Goal: Task Accomplishment & Management: Use online tool/utility

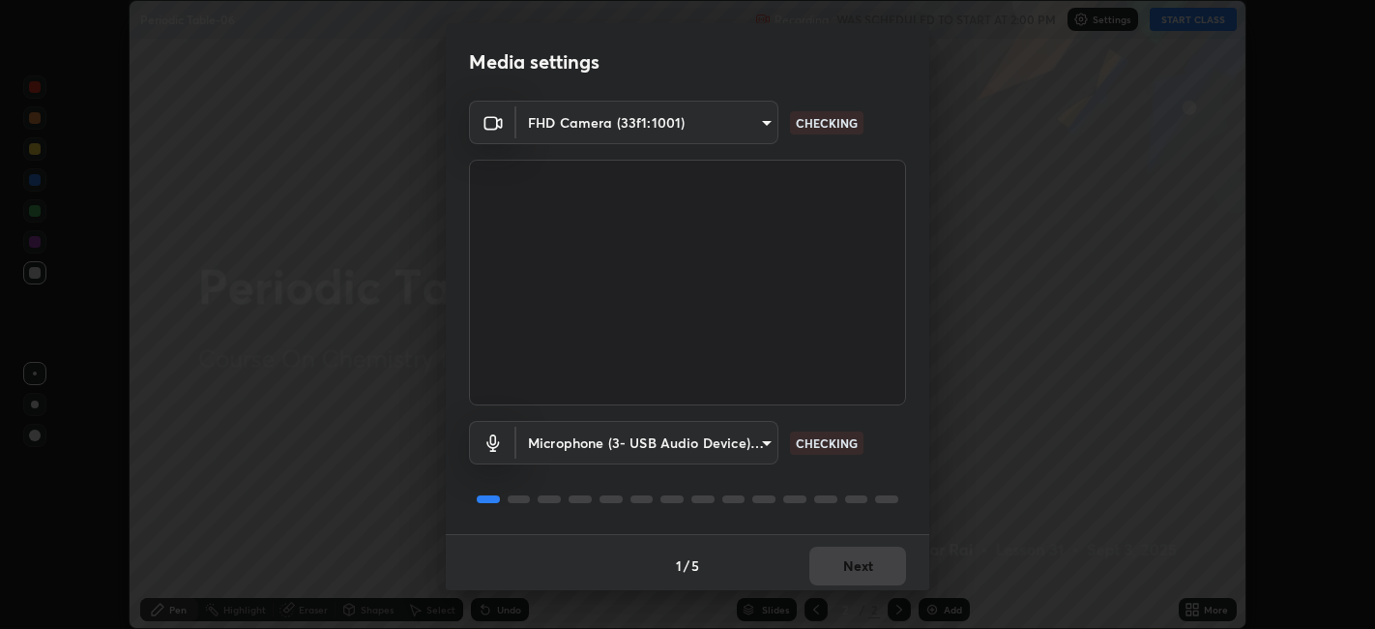
scroll to position [5, 0]
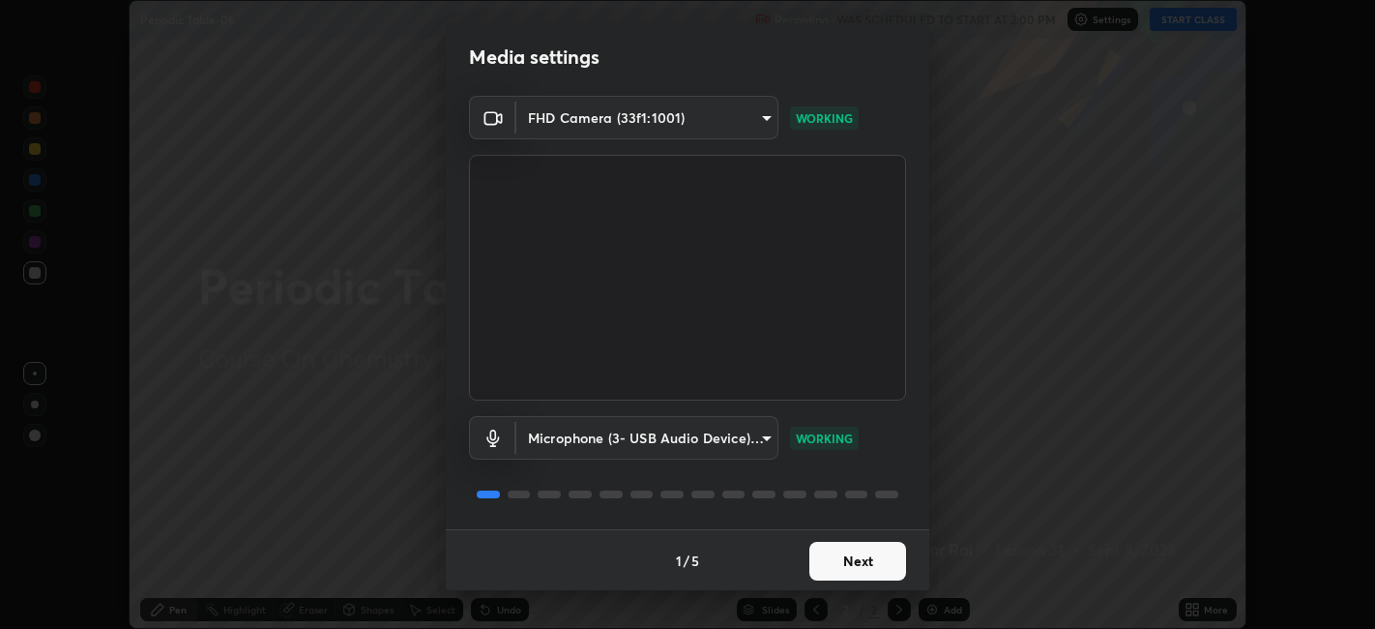
click at [851, 555] on button "Next" at bounding box center [858, 561] width 97 height 39
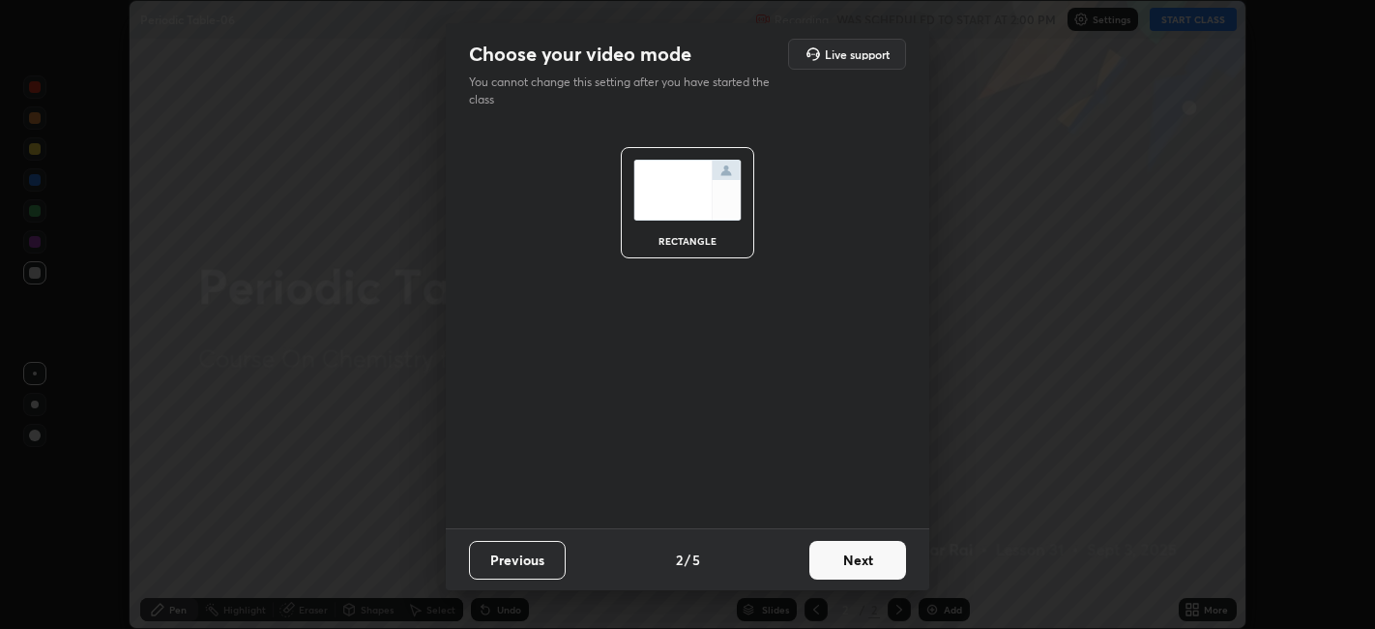
scroll to position [0, 0]
click at [855, 561] on button "Next" at bounding box center [858, 560] width 97 height 39
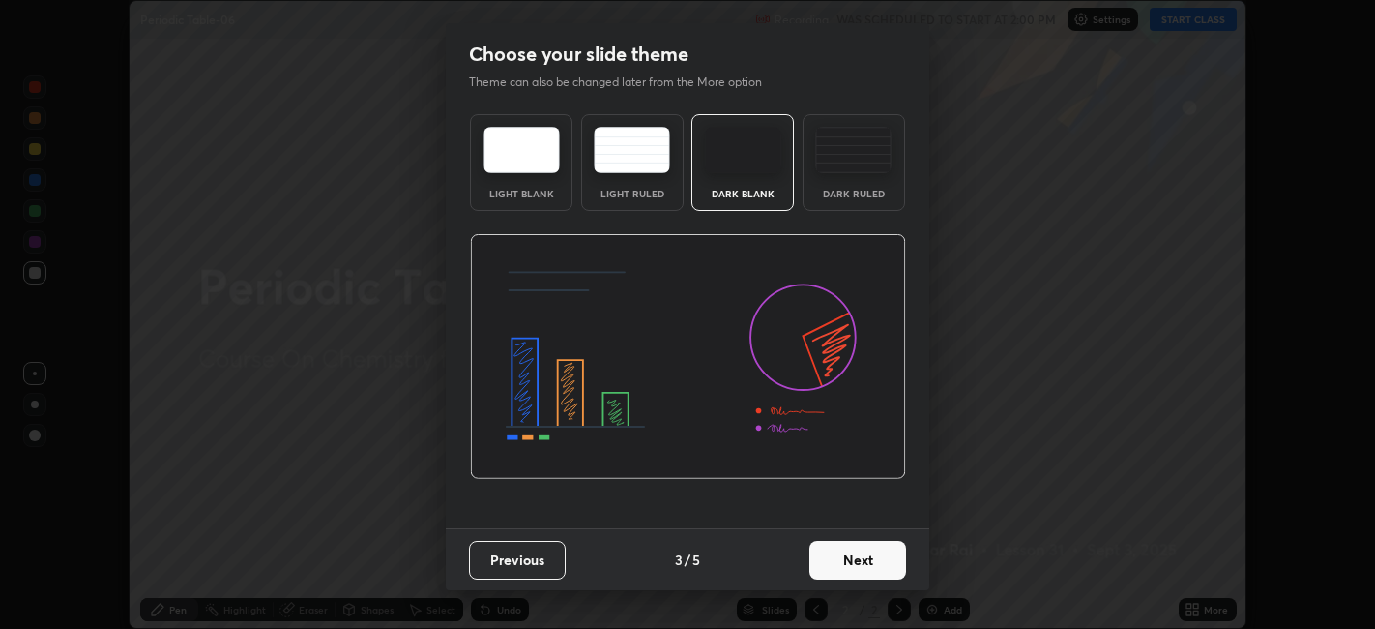
click at [856, 558] on button "Next" at bounding box center [858, 560] width 97 height 39
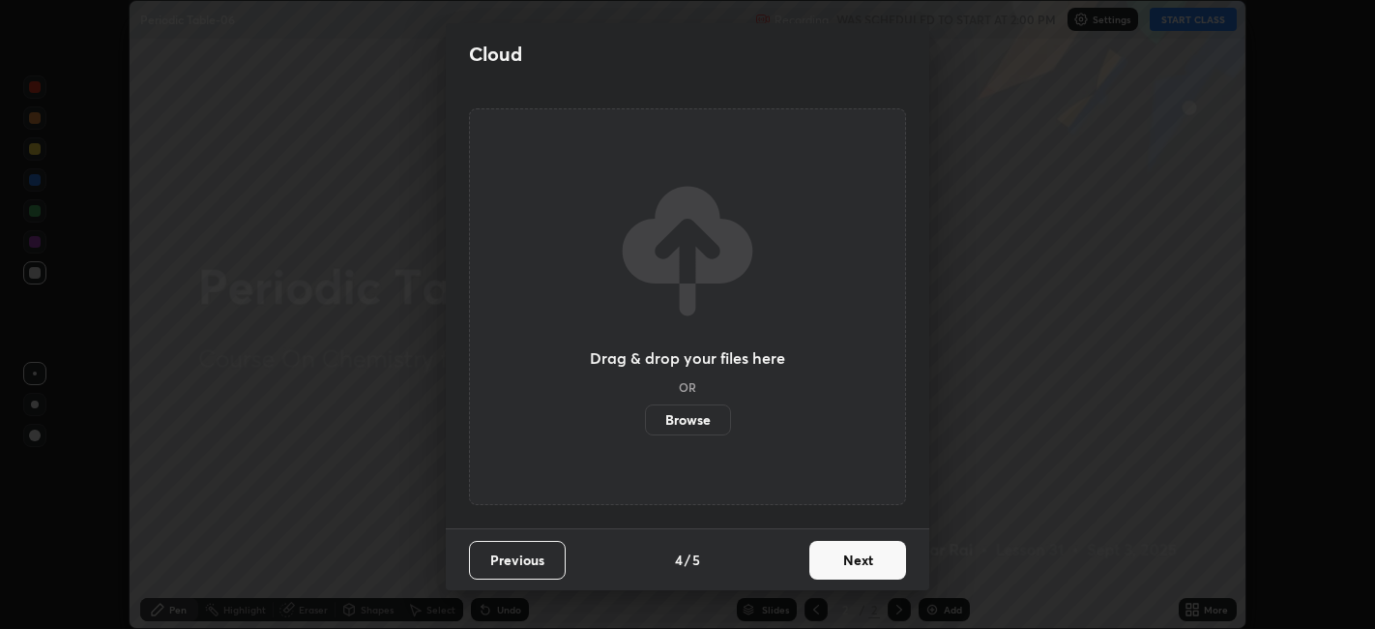
click at [862, 559] on button "Next" at bounding box center [858, 560] width 97 height 39
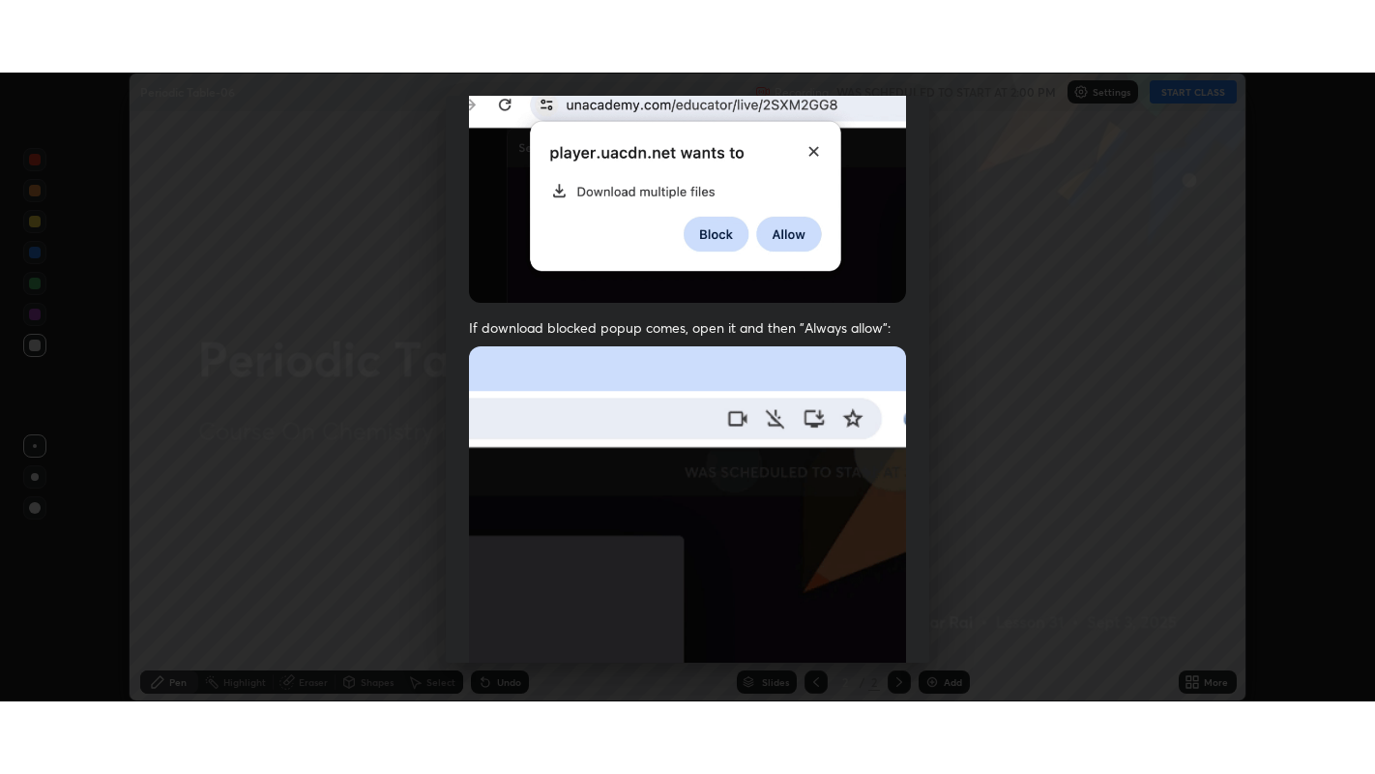
scroll to position [399, 0]
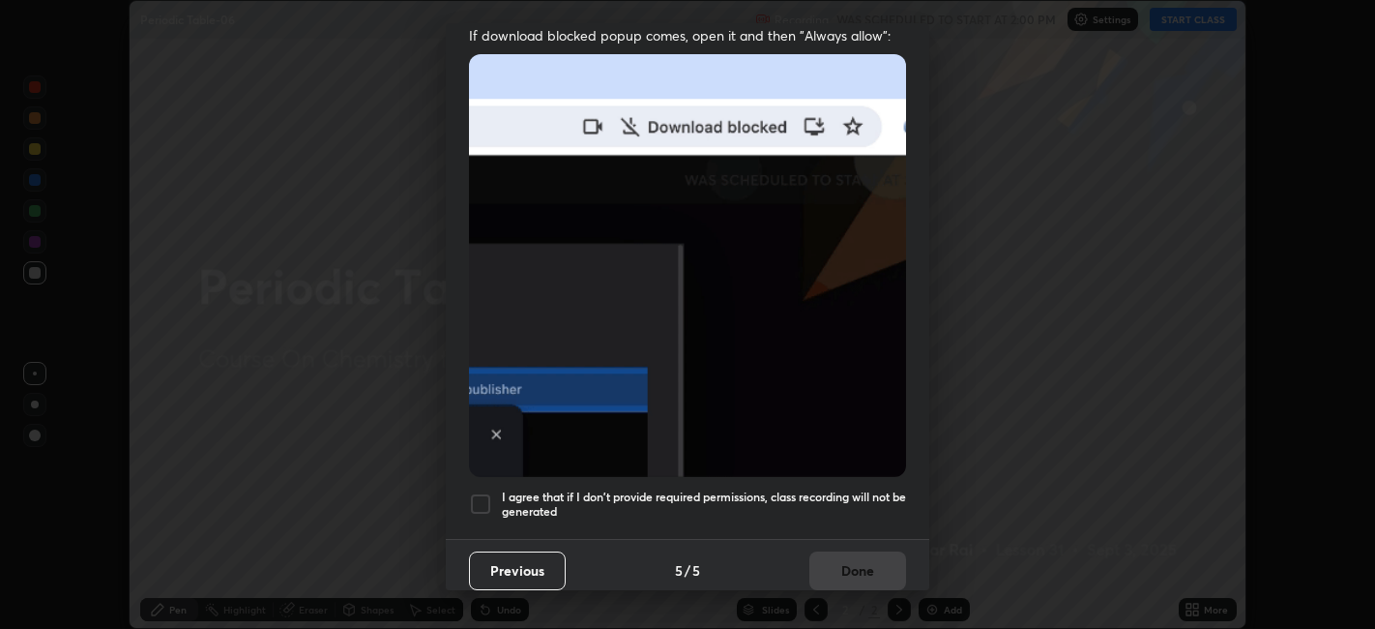
click at [485, 495] on div at bounding box center [480, 503] width 23 height 23
click at [869, 565] on button "Done" at bounding box center [858, 570] width 97 height 39
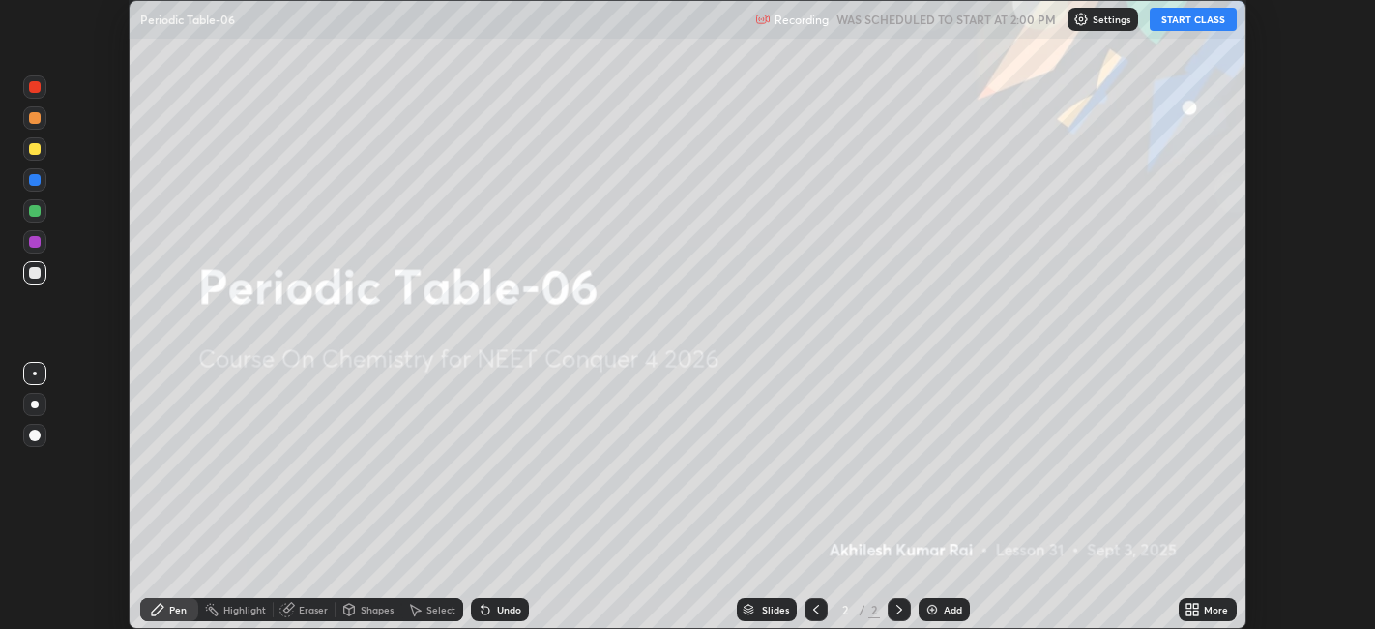
click at [1194, 20] on button "START CLASS" at bounding box center [1193, 19] width 87 height 23
click at [1196, 605] on icon at bounding box center [1197, 606] width 5 height 5
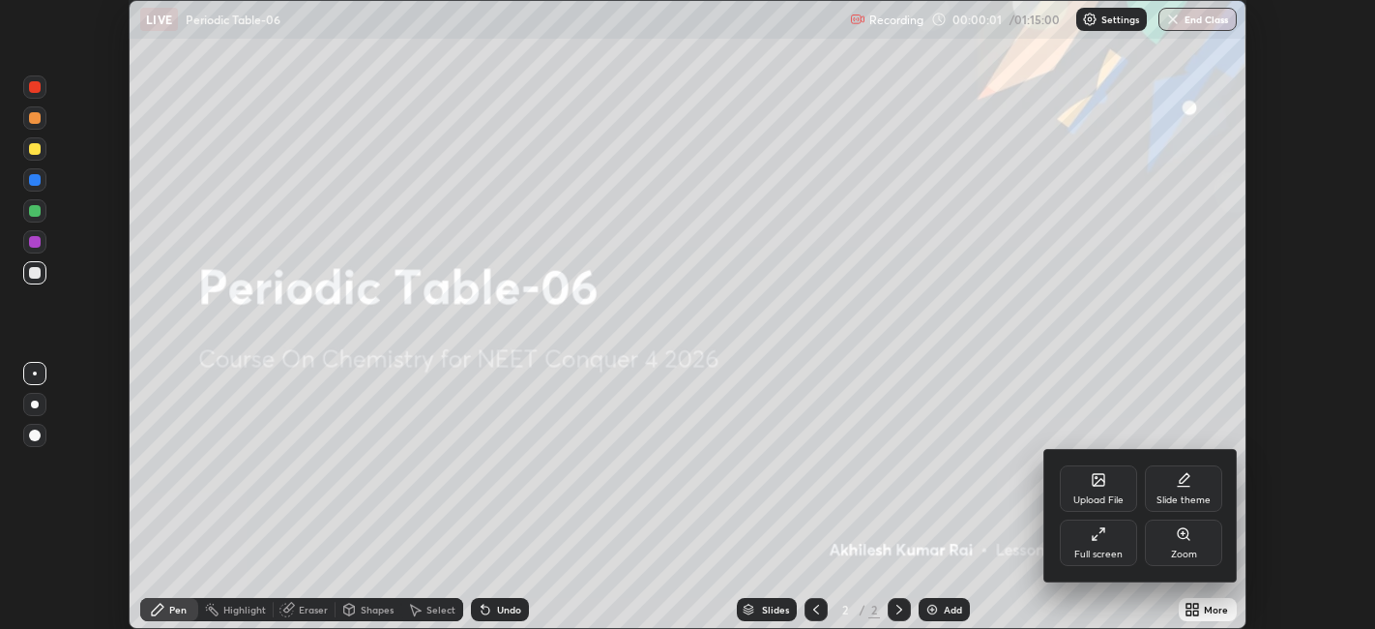
click at [1102, 552] on div "Full screen" at bounding box center [1099, 554] width 48 height 10
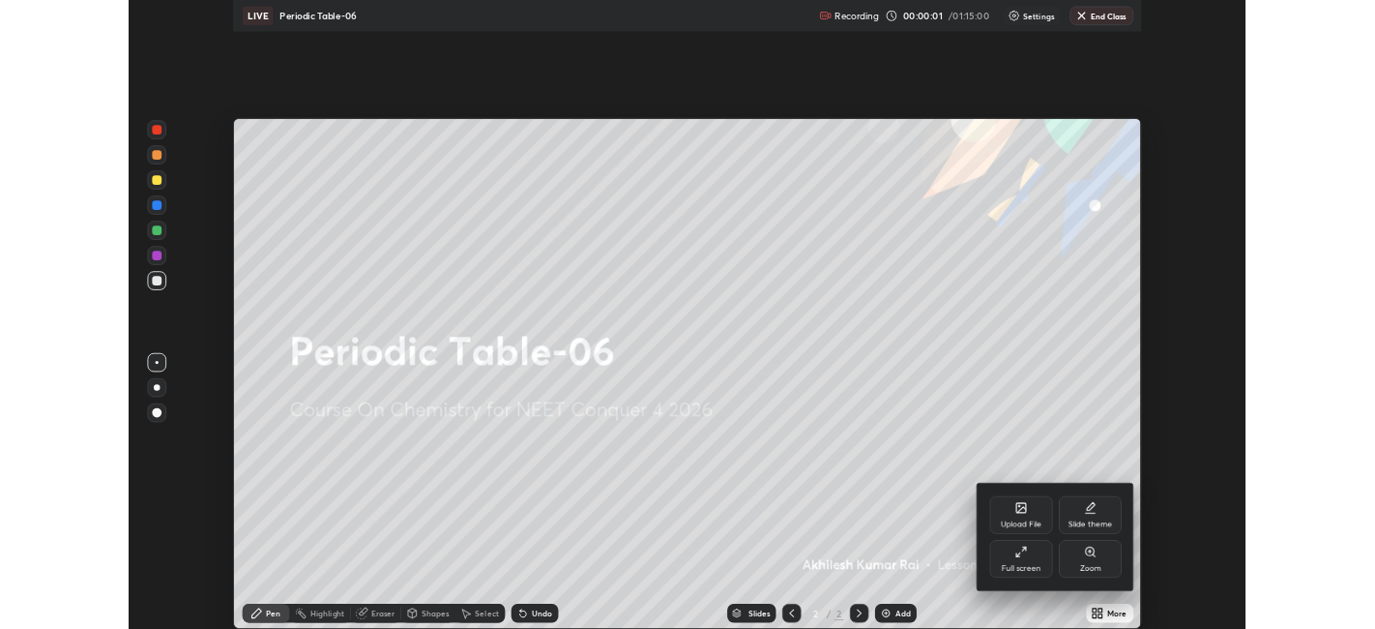
scroll to position [774, 1375]
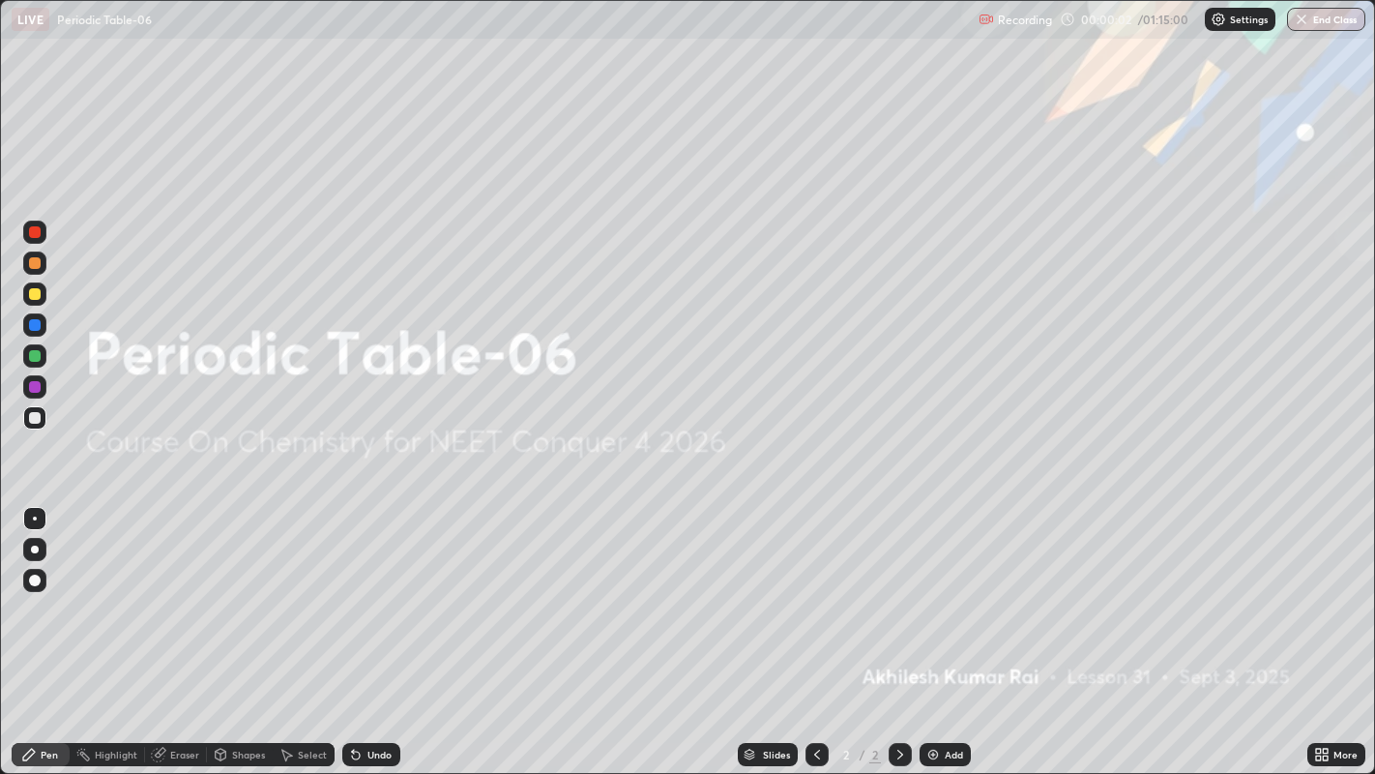
click at [959, 628] on div "Add" at bounding box center [954, 755] width 18 height 10
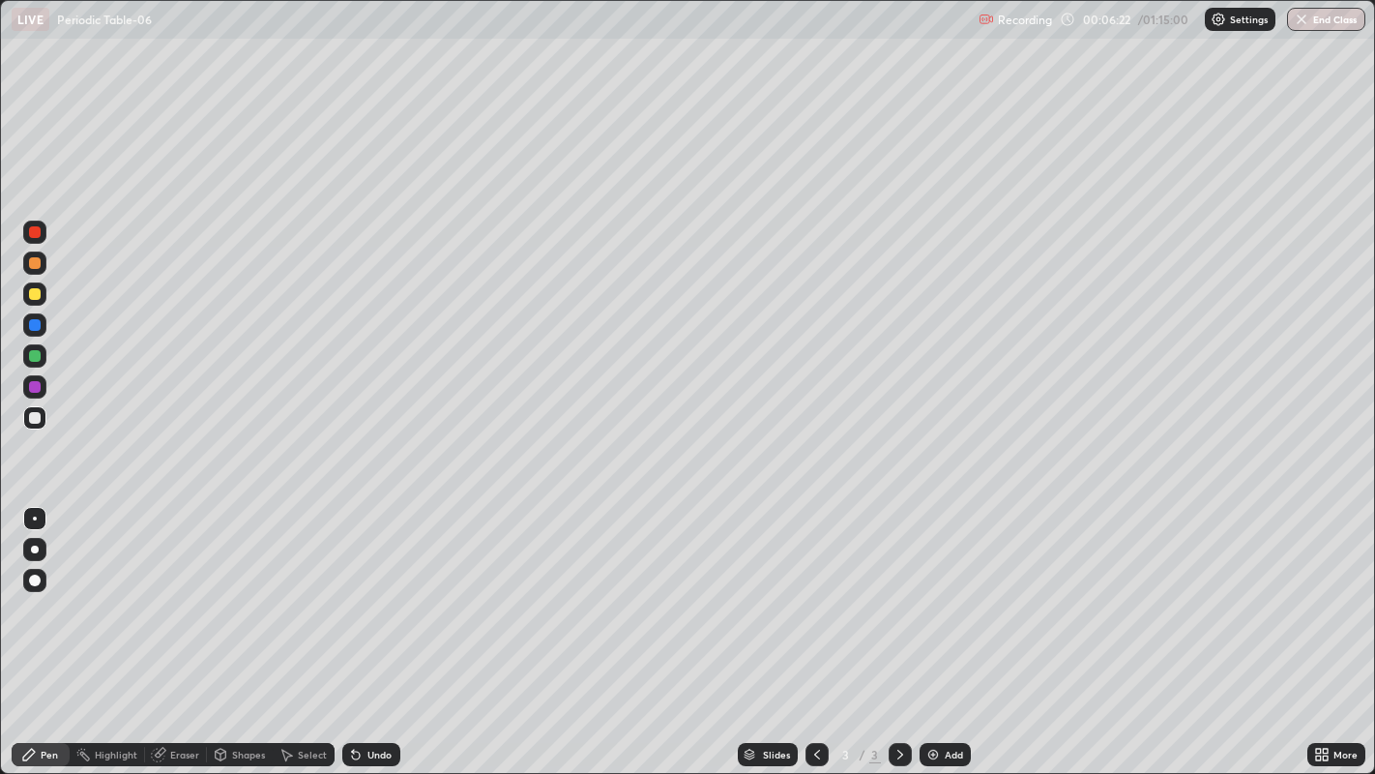
click at [898, 628] on icon at bounding box center [900, 754] width 15 height 15
click at [942, 628] on div "Add" at bounding box center [945, 754] width 51 height 23
click at [959, 628] on div "Add" at bounding box center [954, 755] width 18 height 10
click at [956, 628] on div "Add" at bounding box center [945, 754] width 51 height 23
click at [36, 294] on div at bounding box center [35, 294] width 12 height 12
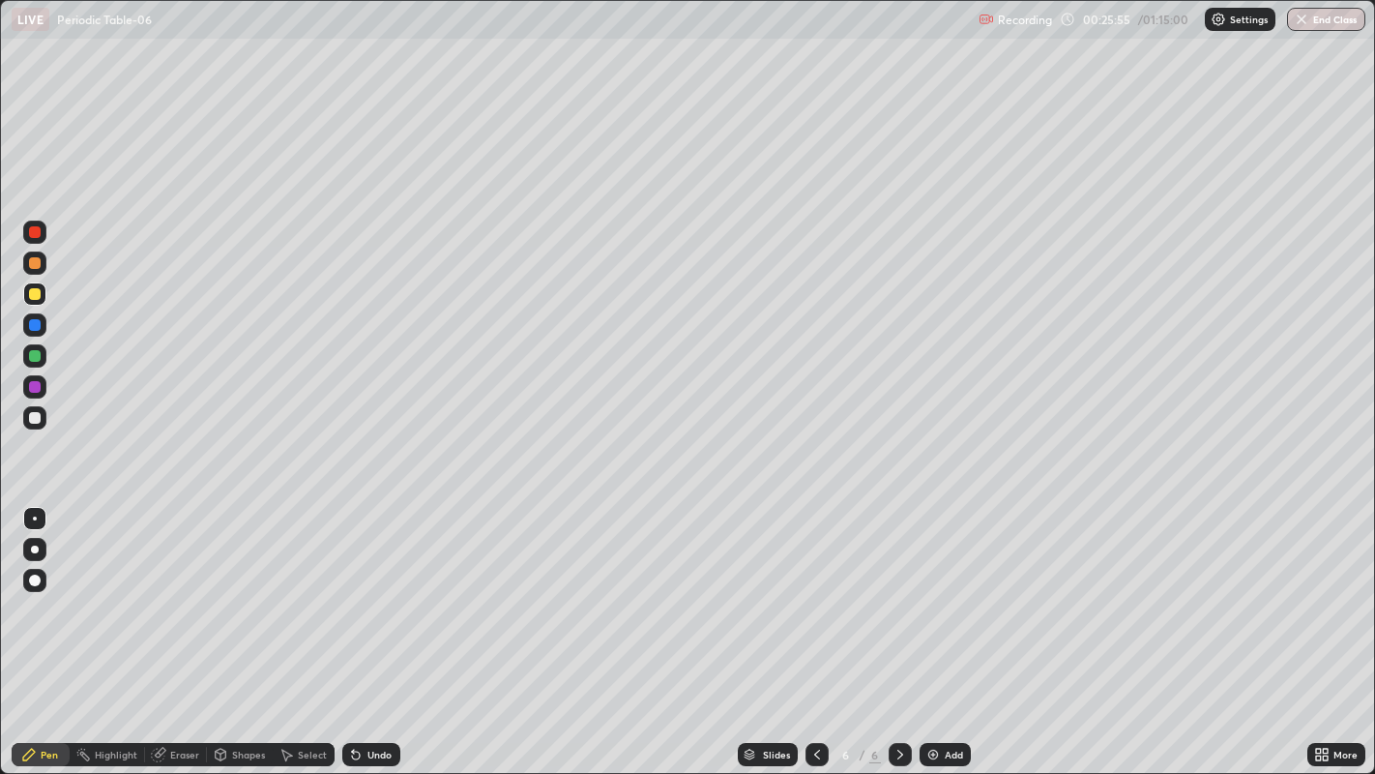
click at [935, 628] on img at bounding box center [933, 754] width 15 height 15
click at [40, 418] on div at bounding box center [35, 418] width 12 height 12
click at [37, 294] on div at bounding box center [35, 294] width 12 height 12
click at [932, 628] on img at bounding box center [933, 754] width 15 height 15
click at [34, 418] on div at bounding box center [35, 418] width 12 height 12
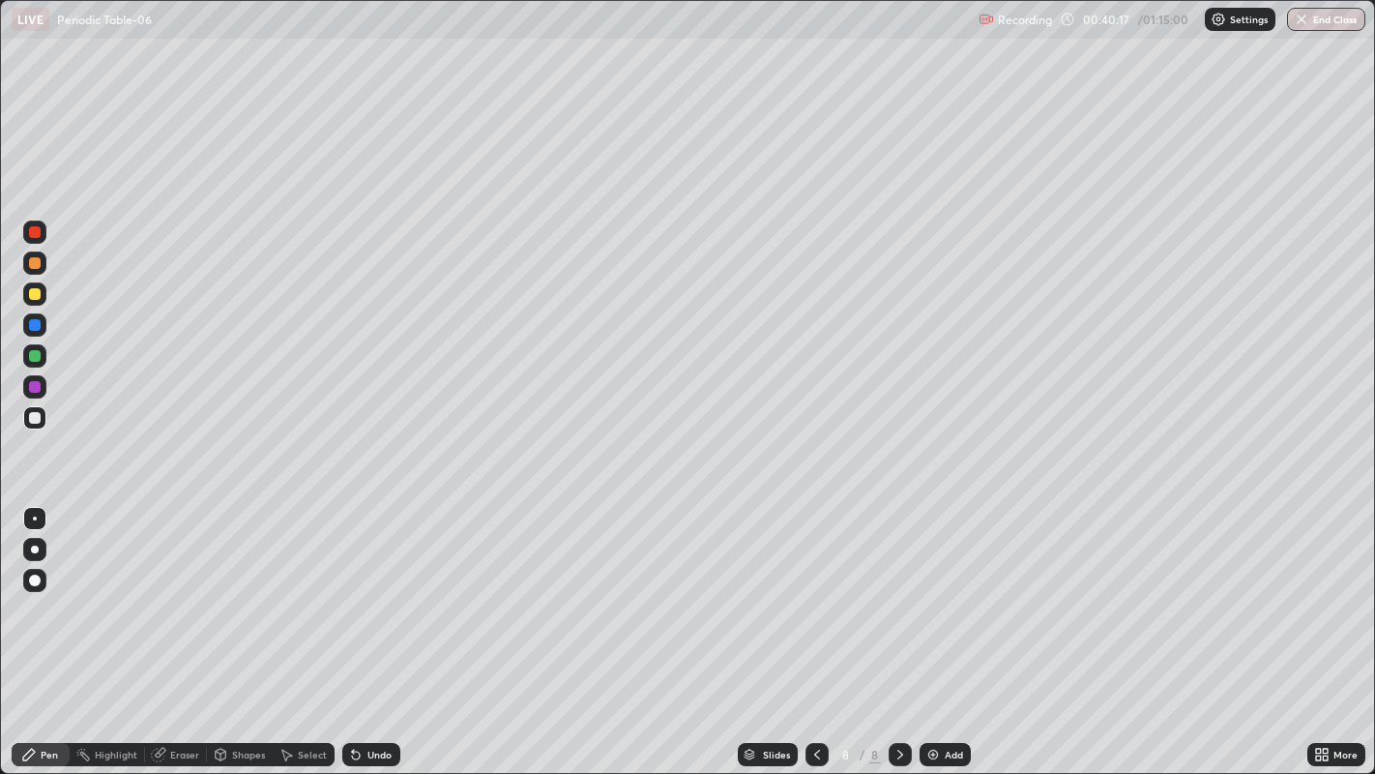
click at [814, 628] on icon at bounding box center [817, 754] width 15 height 15
click at [898, 628] on icon at bounding box center [900, 754] width 15 height 15
click at [948, 628] on div "Add" at bounding box center [954, 755] width 18 height 10
click at [39, 288] on div at bounding box center [35, 294] width 12 height 12
click at [159, 628] on icon at bounding box center [158, 755] width 13 height 13
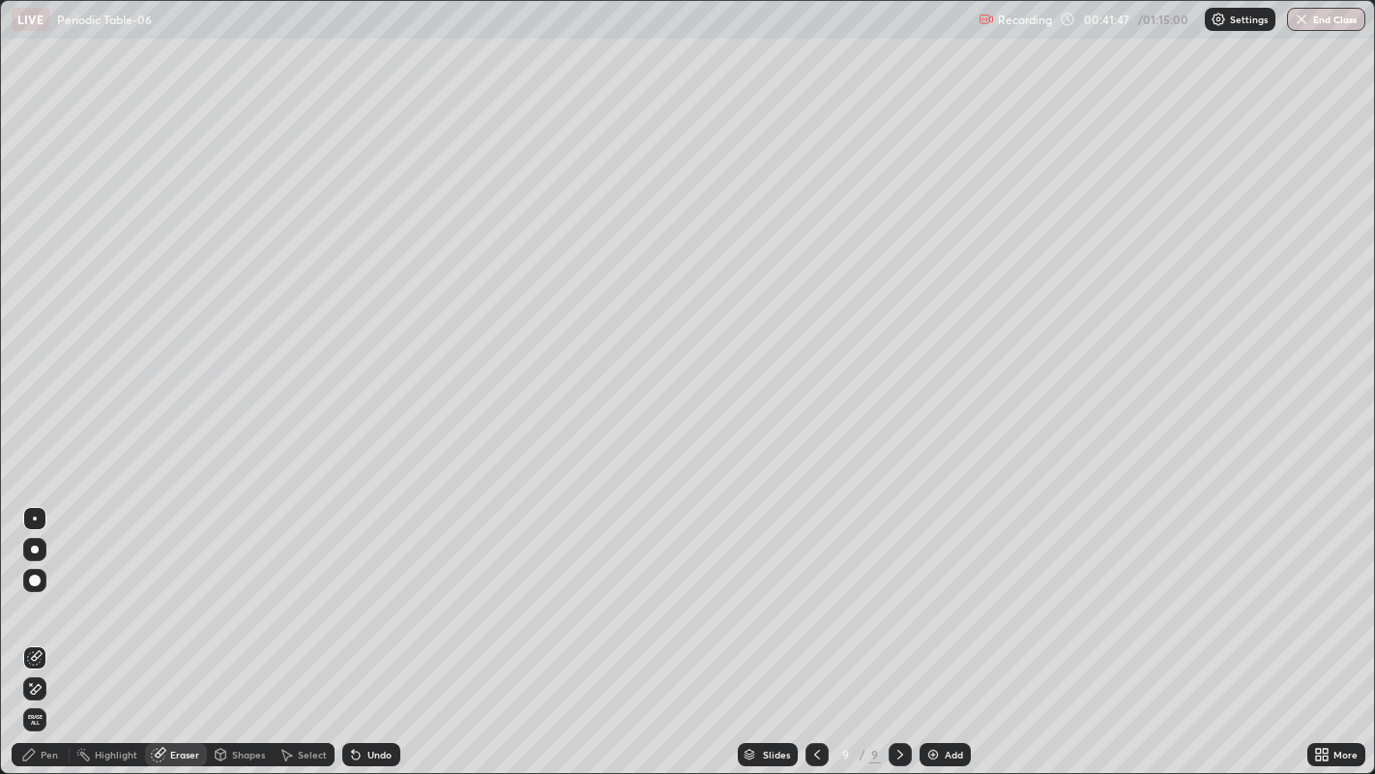
click at [43, 628] on div "Pen" at bounding box center [49, 755] width 17 height 10
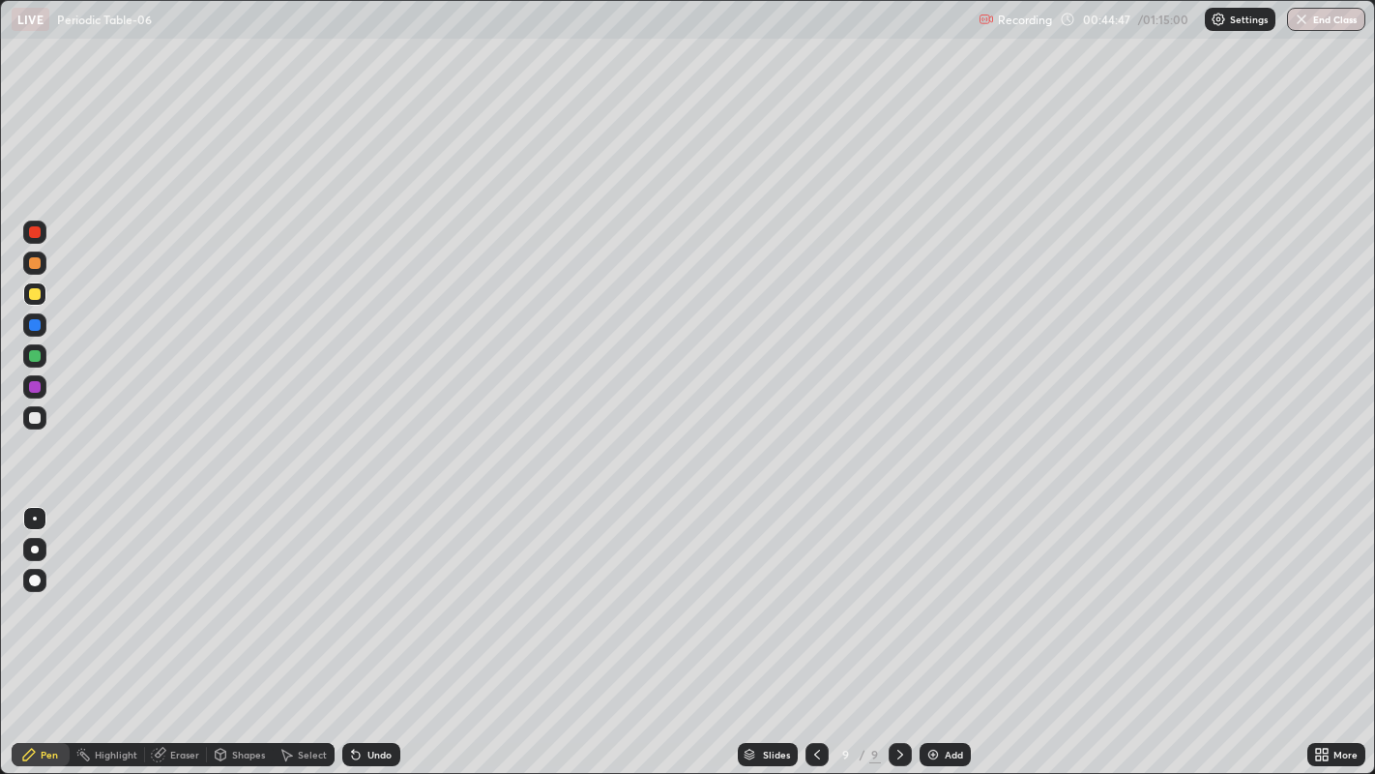
click at [953, 628] on div "Add" at bounding box center [945, 754] width 51 height 23
click at [37, 416] on div at bounding box center [35, 418] width 12 height 12
click at [954, 628] on div "Add" at bounding box center [945, 754] width 51 height 23
click at [813, 628] on div at bounding box center [817, 754] width 23 height 39
click at [42, 304] on div at bounding box center [34, 293] width 23 height 23
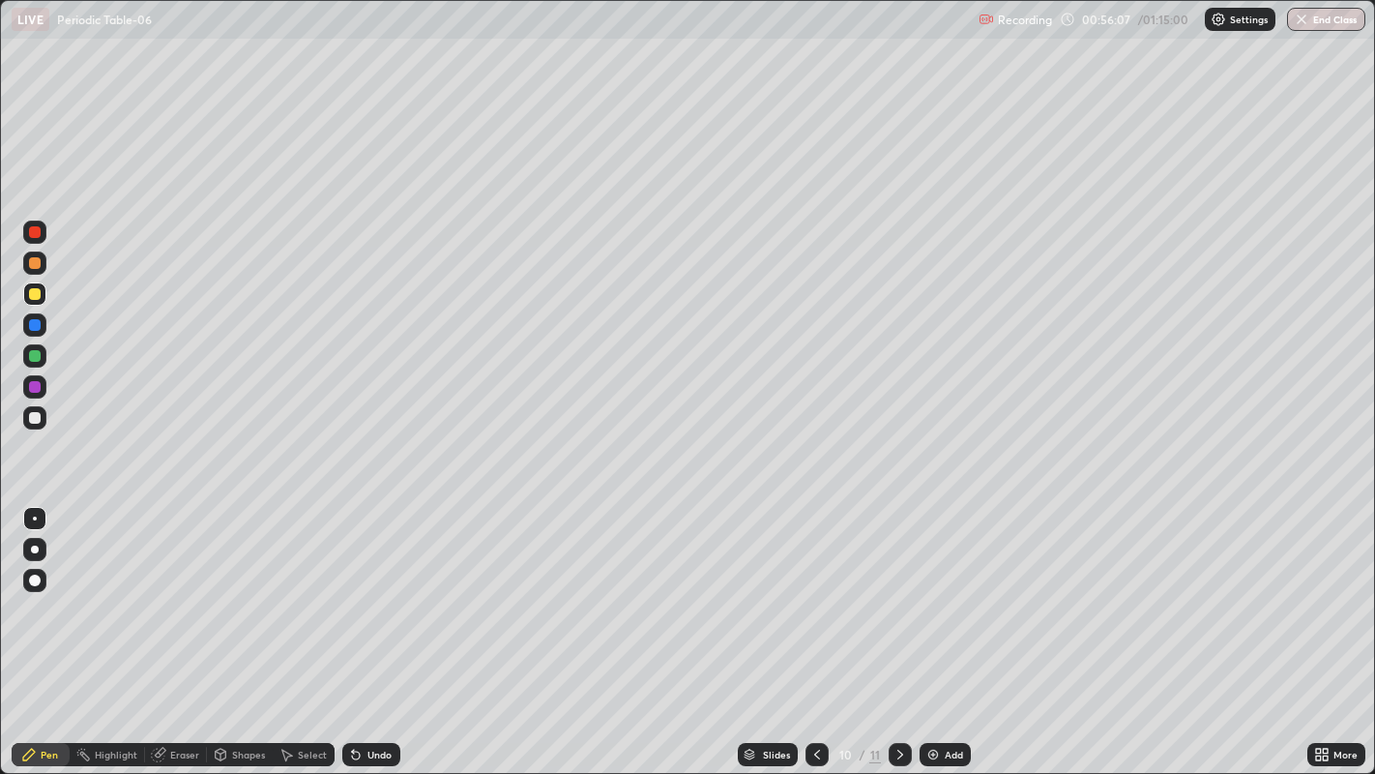
click at [900, 628] on icon at bounding box center [901, 755] width 6 height 10
click at [41, 420] on div at bounding box center [34, 417] width 23 height 23
click at [39, 295] on div at bounding box center [35, 294] width 12 height 12
click at [947, 628] on div "Add" at bounding box center [954, 755] width 18 height 10
click at [34, 418] on div at bounding box center [35, 418] width 12 height 12
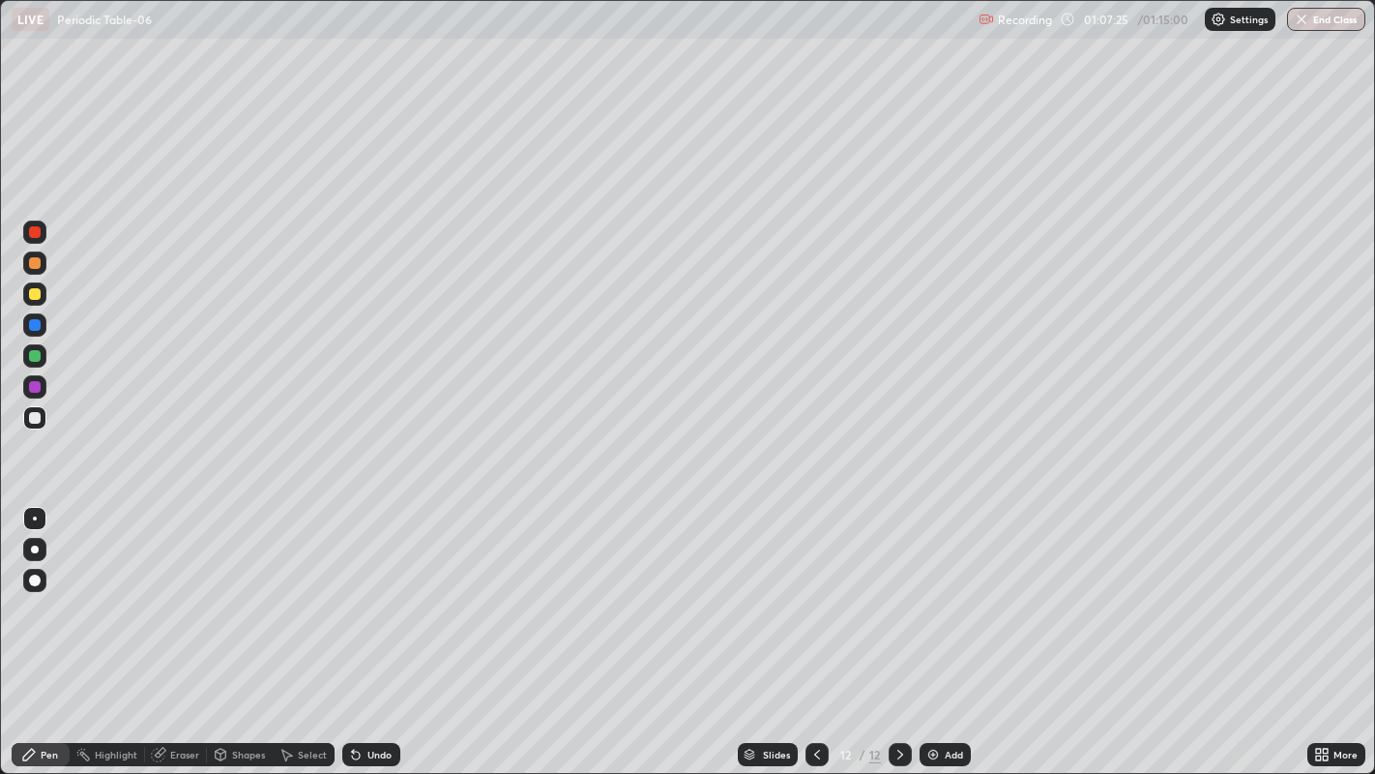
click at [929, 628] on img at bounding box center [933, 754] width 15 height 15
click at [36, 300] on div at bounding box center [34, 293] width 23 height 23
click at [1344, 21] on button "End Class" at bounding box center [1327, 19] width 76 height 23
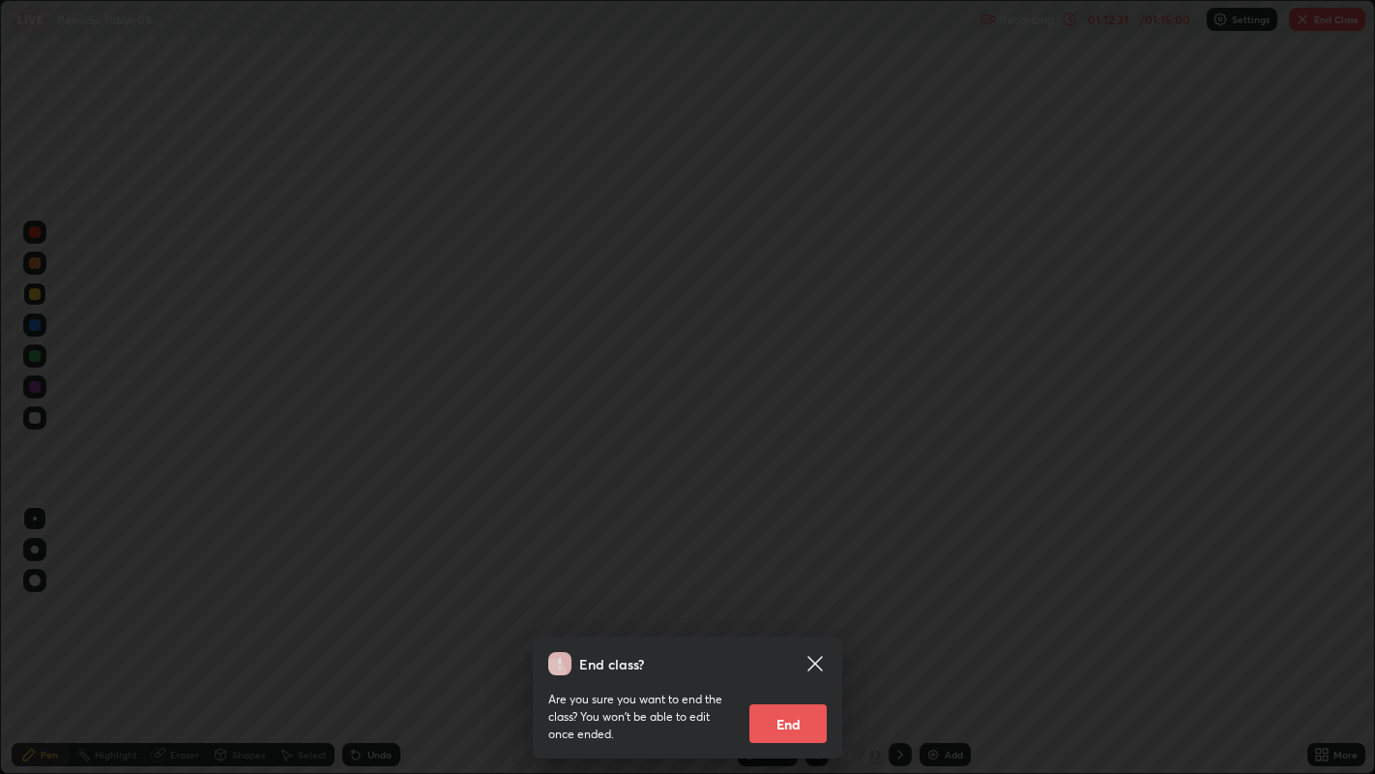
click at [811, 628] on button "End" at bounding box center [788, 723] width 77 height 39
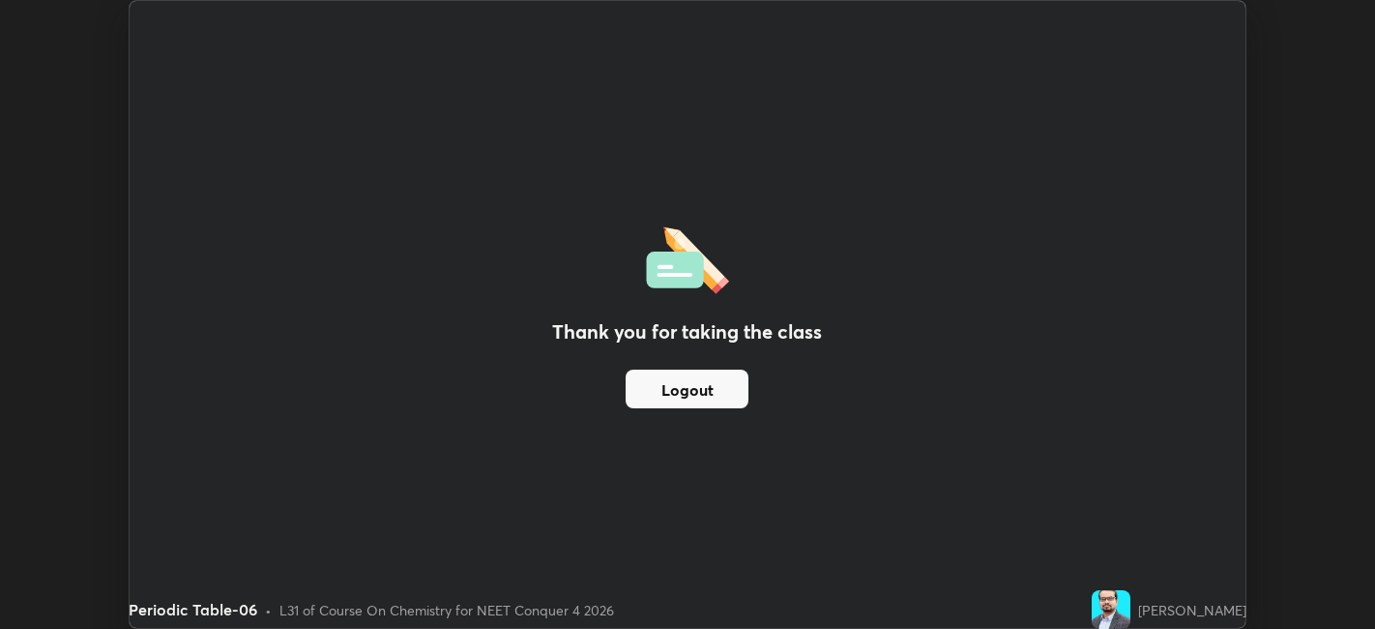
scroll to position [96093, 95345]
